Goal: Information Seeking & Learning: Learn about a topic

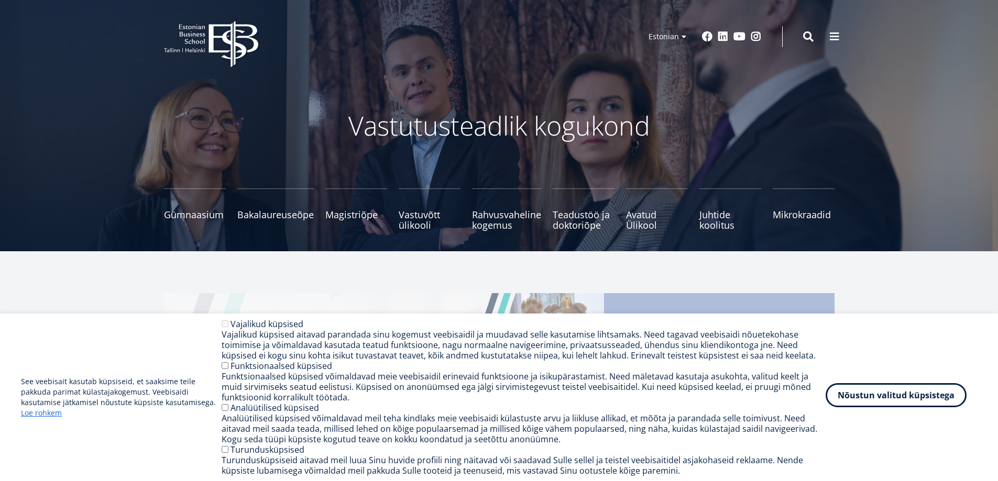
click at [900, 400] on button "Nõustun valitud küpsistega" at bounding box center [896, 395] width 141 height 24
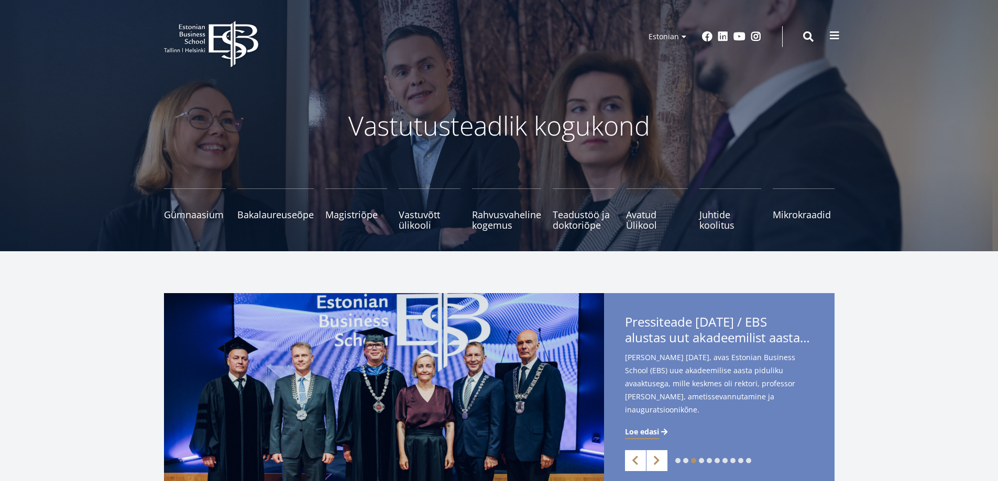
click at [832, 35] on span at bounding box center [834, 35] width 10 height 10
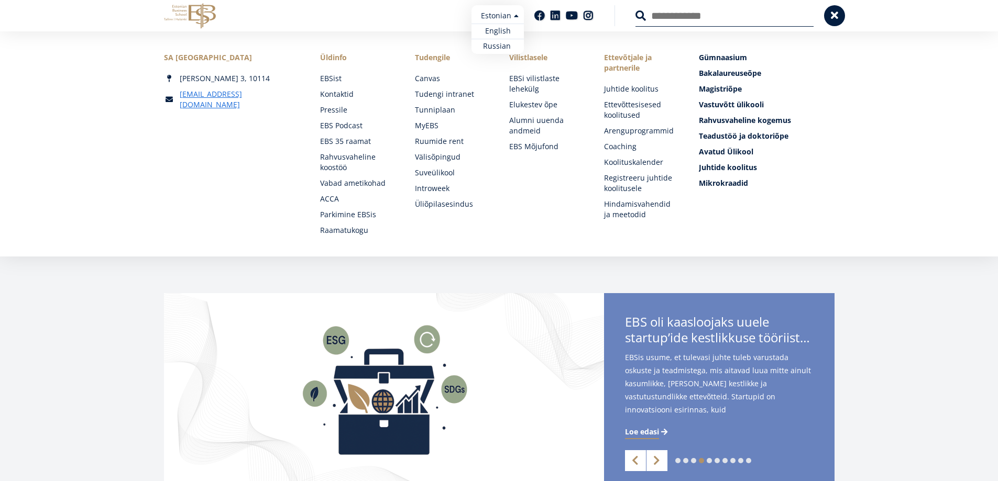
click at [514, 16] on ul "Estonian English Russian" at bounding box center [498, 29] width 52 height 49
click at [498, 45] on link "Russian" at bounding box center [498, 46] width 52 height 15
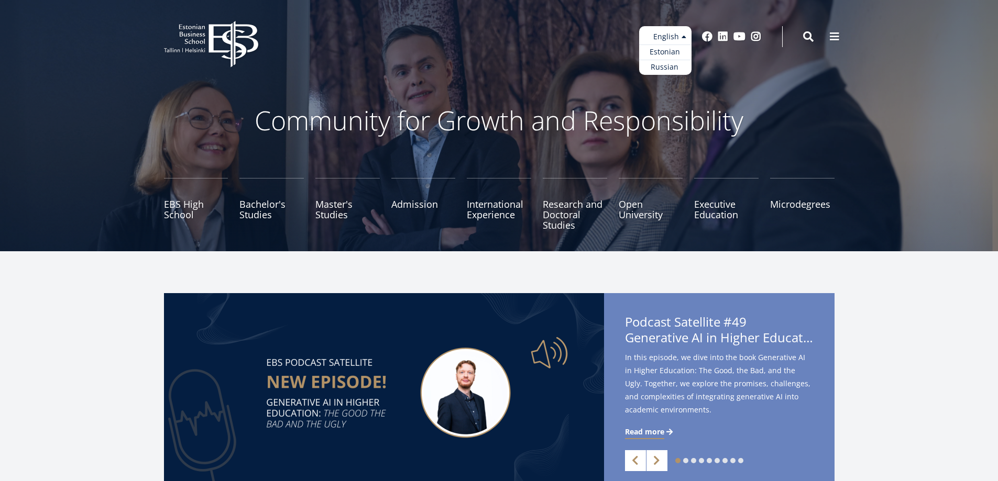
click at [656, 31] on ul "Estonian English Russian" at bounding box center [665, 50] width 52 height 49
click at [663, 63] on link "Russian" at bounding box center [665, 67] width 52 height 15
click at [665, 70] on link "Russian" at bounding box center [665, 67] width 52 height 15
click at [664, 66] on link "Russian" at bounding box center [665, 67] width 52 height 15
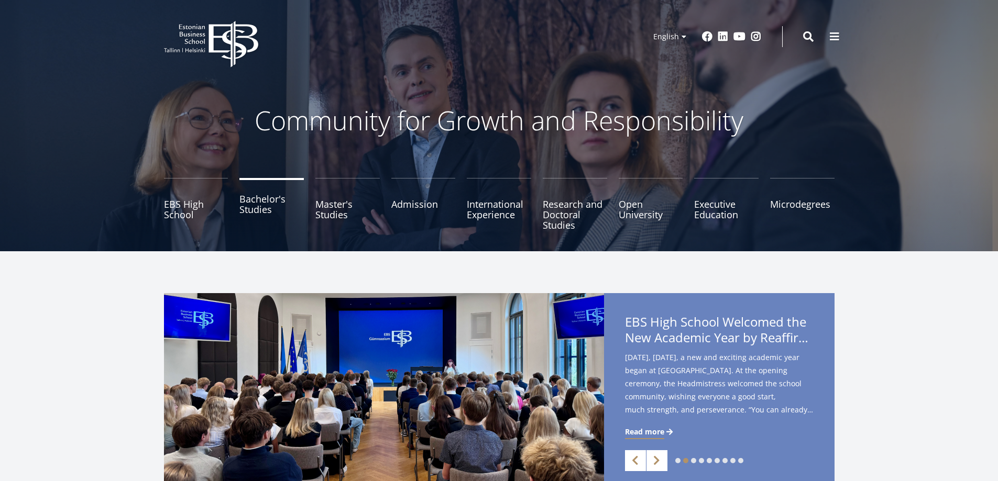
click at [287, 198] on link "Bachelor's Studies" at bounding box center [271, 204] width 64 height 52
click at [344, 200] on link "Master's Studies" at bounding box center [347, 204] width 64 height 52
click at [275, 212] on link "Bachelor's Studies" at bounding box center [271, 204] width 64 height 52
